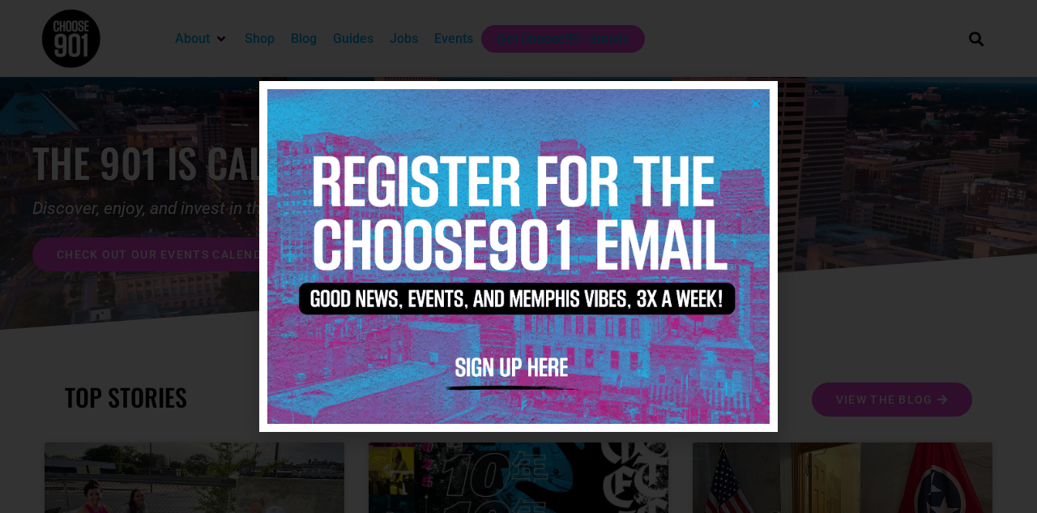
click at [754, 100] on icon "Close" at bounding box center [755, 103] width 12 height 12
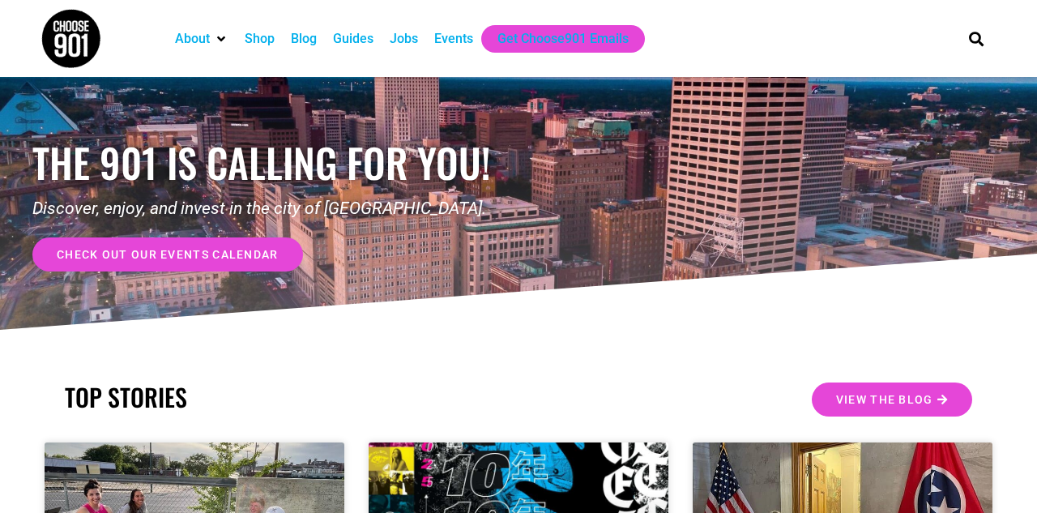
click at [405, 38] on div "Jobs" at bounding box center [404, 38] width 28 height 19
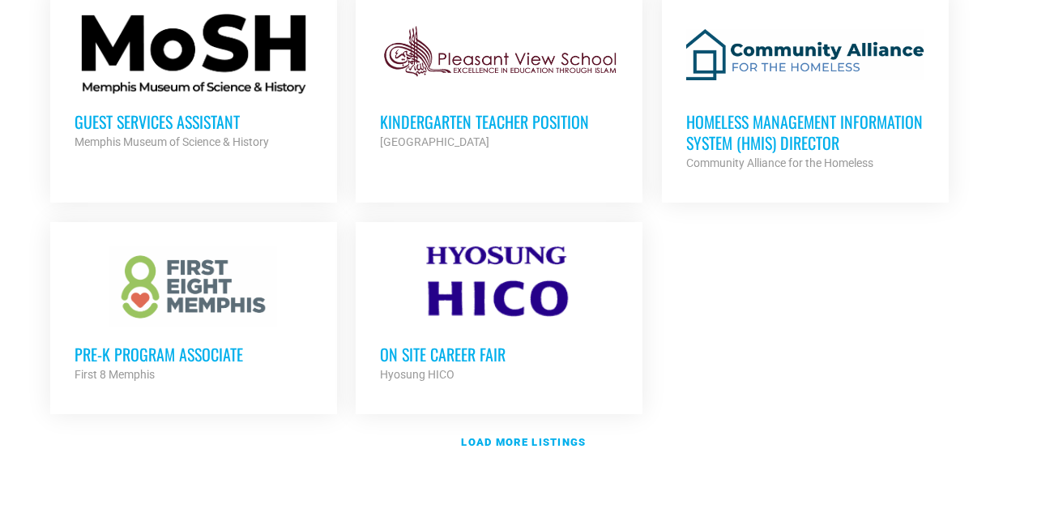
scroll to position [1900, 0]
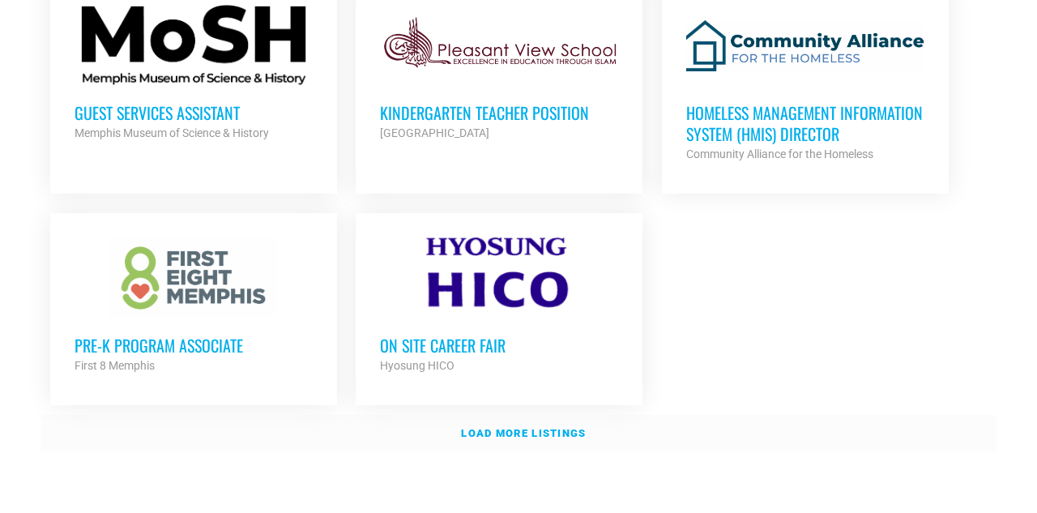
click at [518, 428] on strong "Load more listings" at bounding box center [523, 433] width 125 height 12
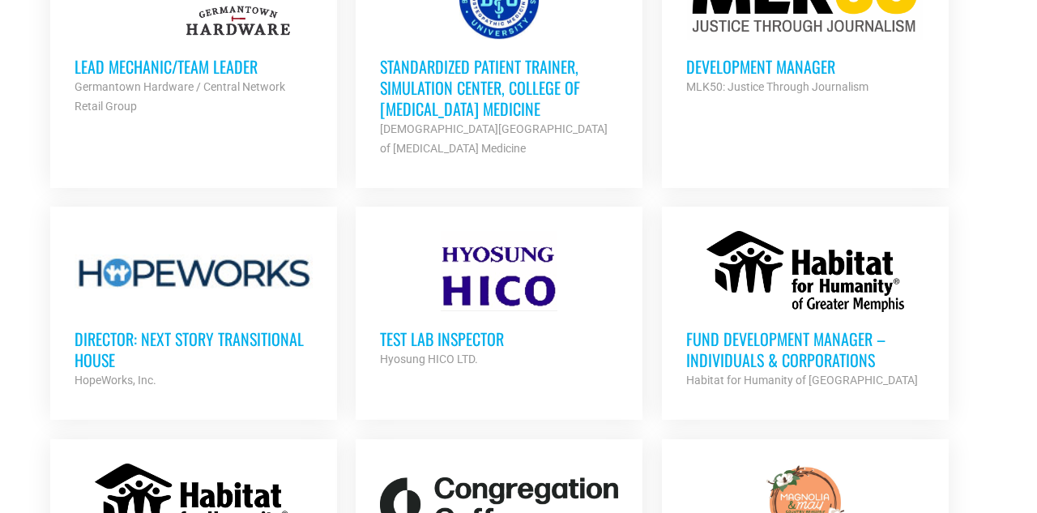
scroll to position [2657, 0]
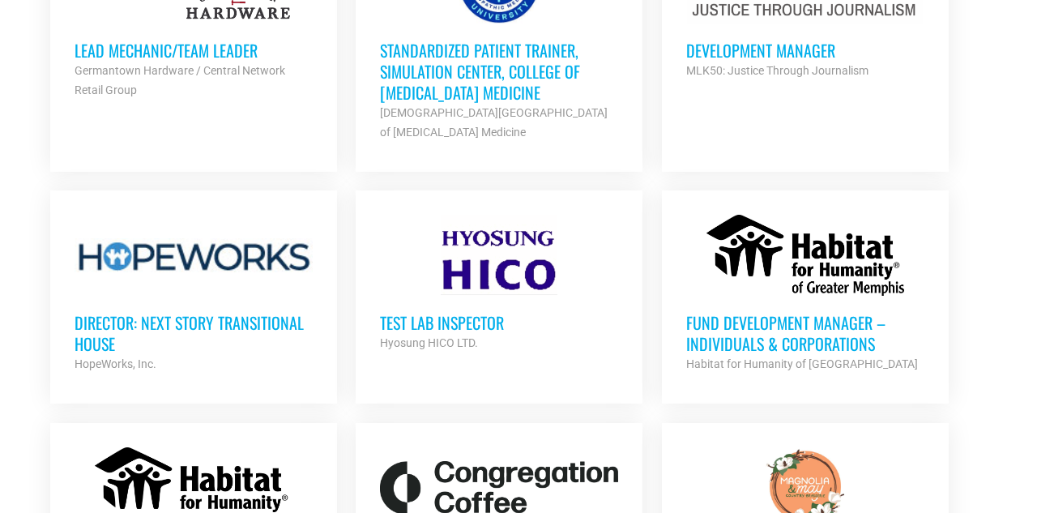
click at [777, 324] on h3 "Fund Development Manager – Individuals & Corporations" at bounding box center [805, 333] width 238 height 42
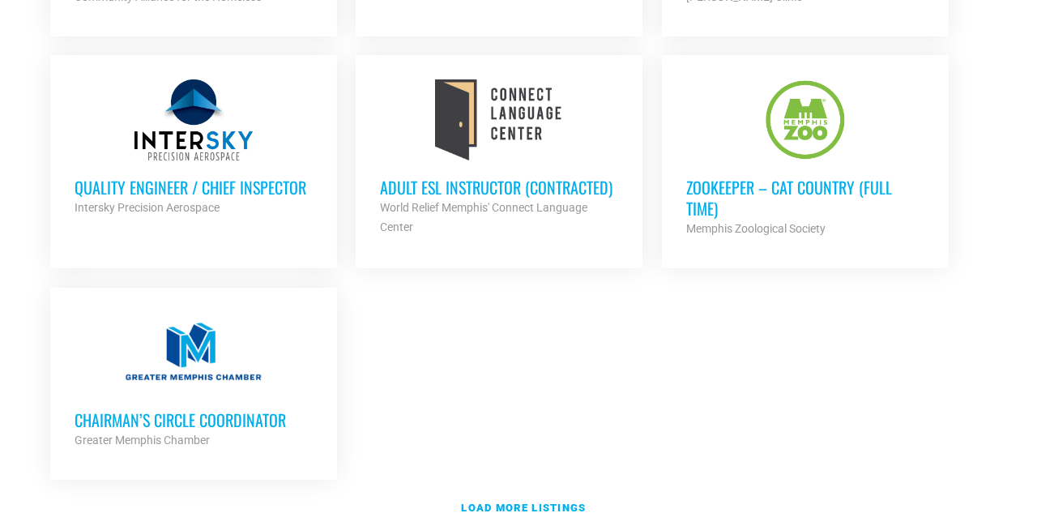
scroll to position [3621, 0]
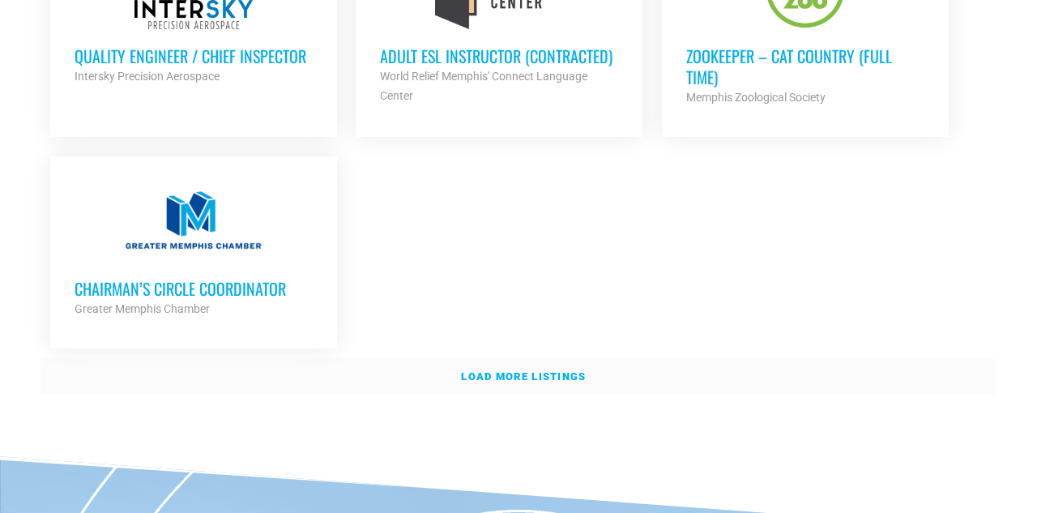
click at [533, 370] on strong "Load more listings" at bounding box center [523, 376] width 125 height 12
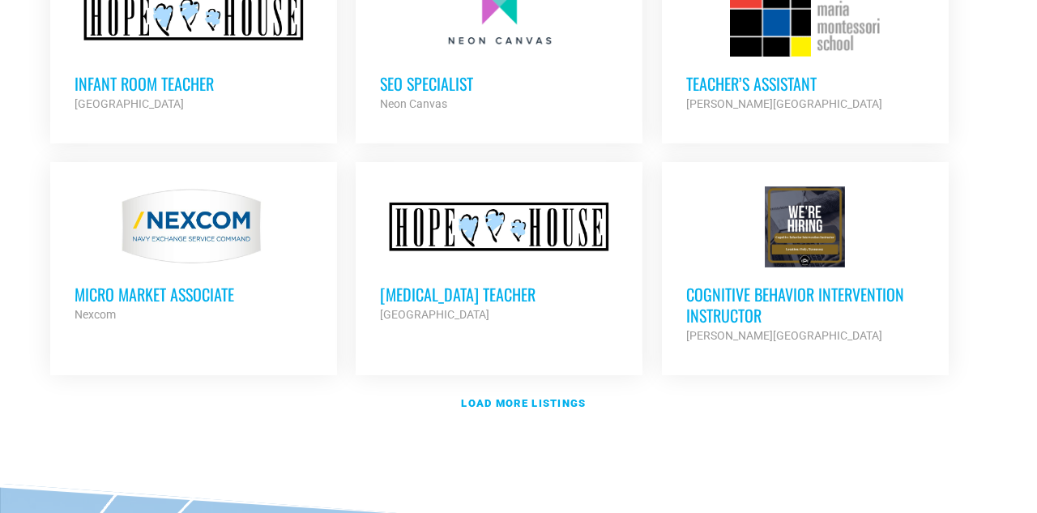
scroll to position [5074, 0]
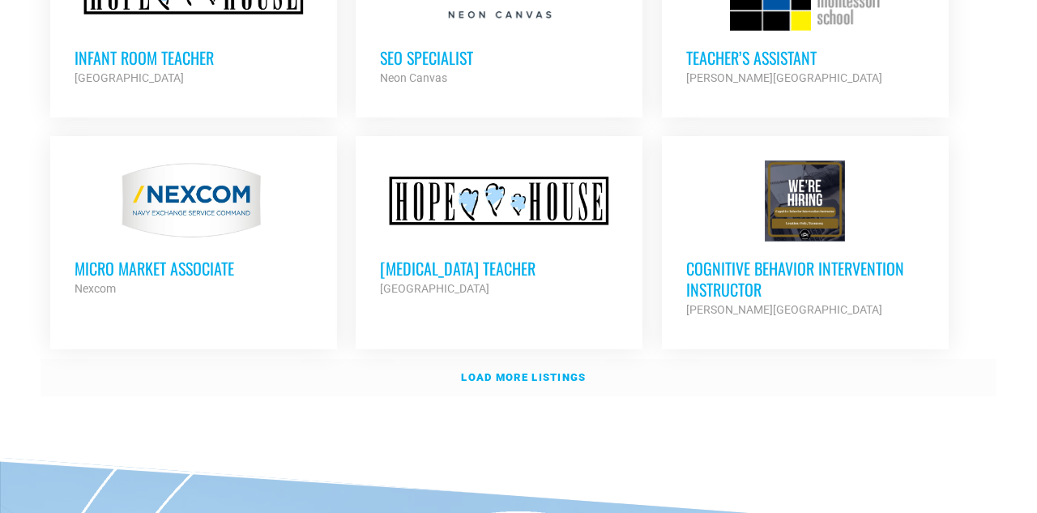
click at [518, 371] on strong "Load more listings" at bounding box center [523, 377] width 125 height 12
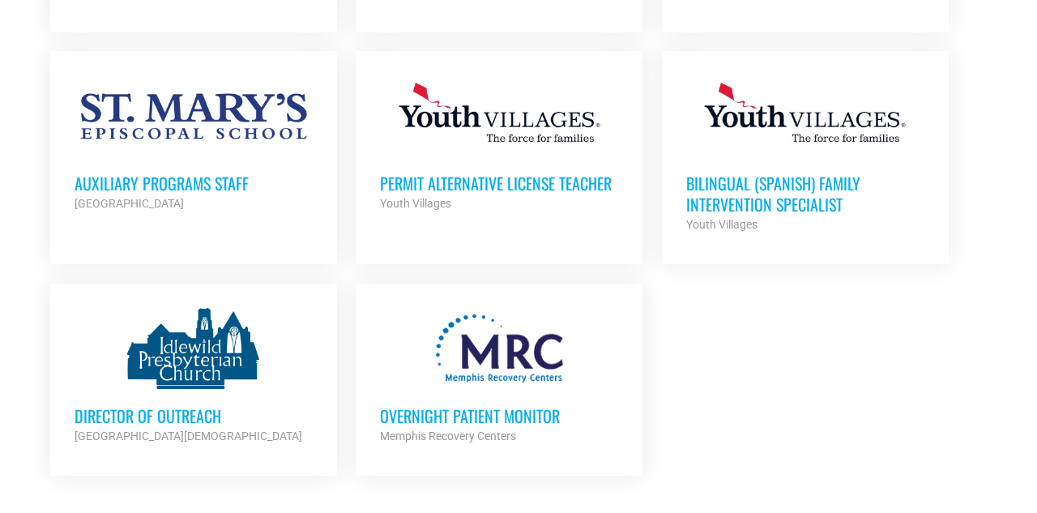
scroll to position [6357, 0]
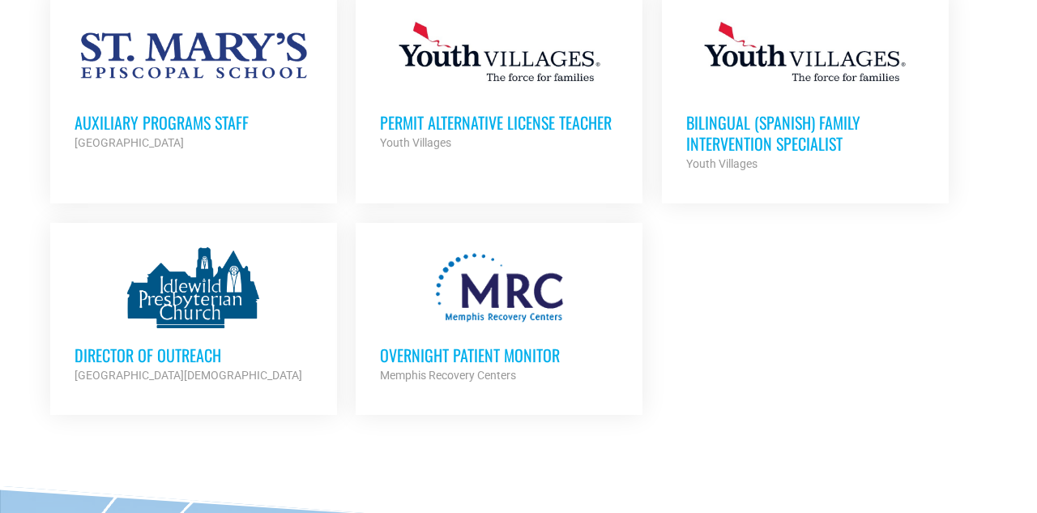
click at [458, 344] on h3 "Overnight Patient Monitor" at bounding box center [499, 354] width 238 height 21
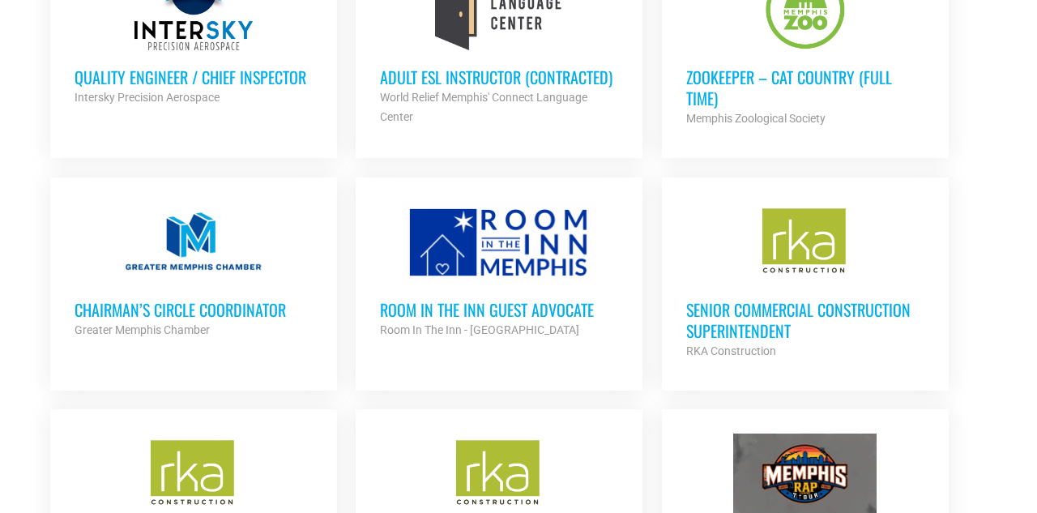
scroll to position [3227, 0]
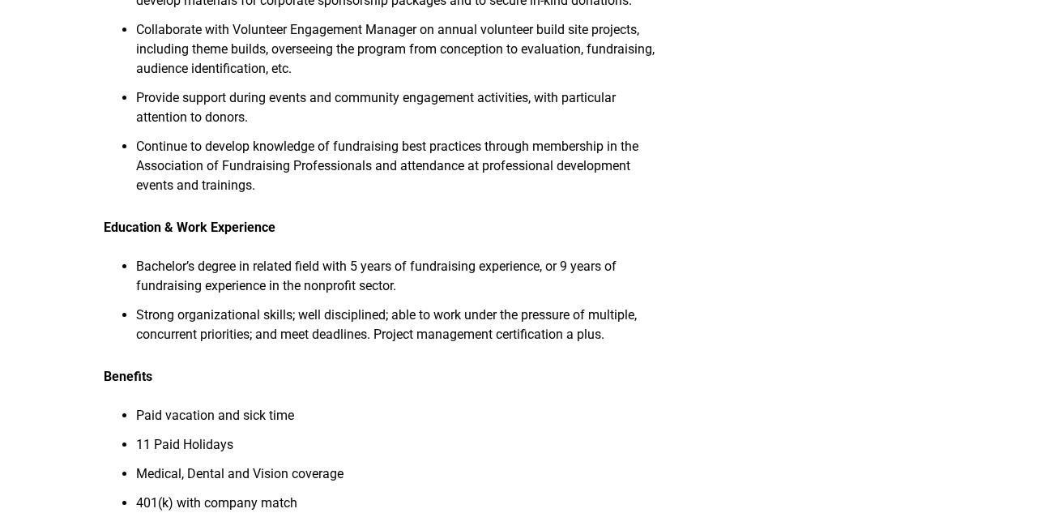
scroll to position [582, 0]
